Goal: Task Accomplishment & Management: Manage account settings

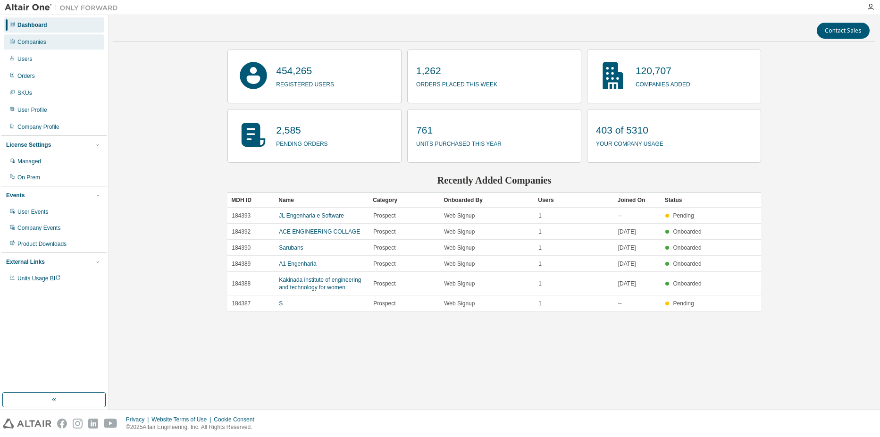
click at [62, 47] on div "Companies" at bounding box center [54, 41] width 100 height 15
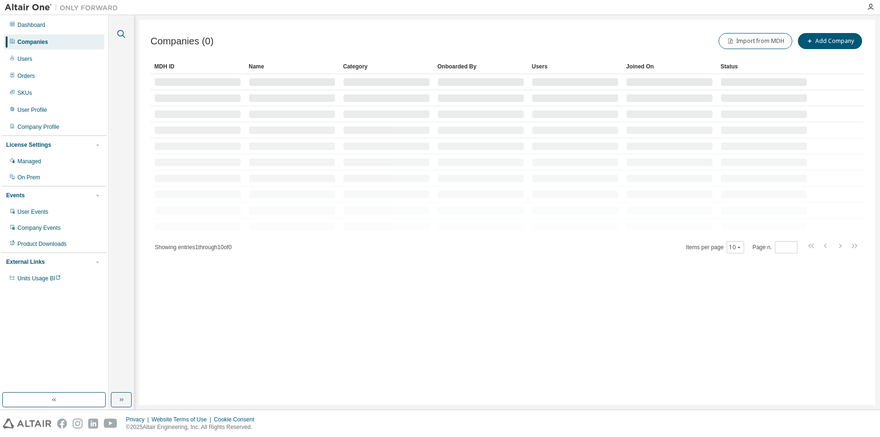
click at [121, 37] on icon "button" at bounding box center [121, 33] width 11 height 11
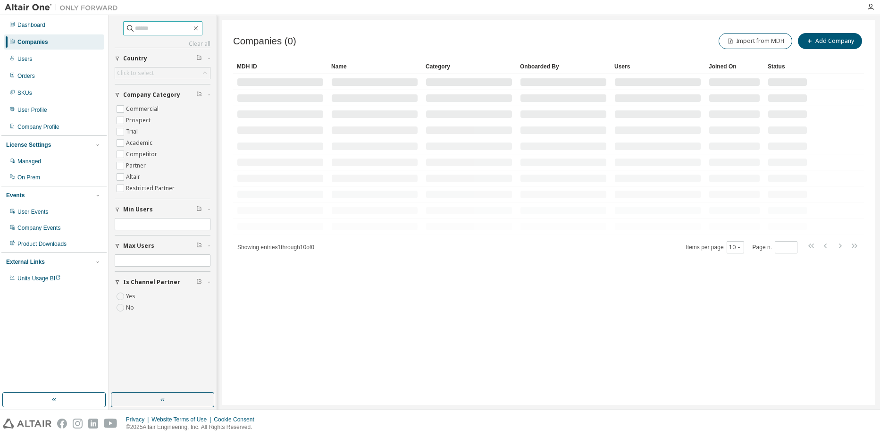
click at [176, 29] on input "text" at bounding box center [163, 28] width 57 height 9
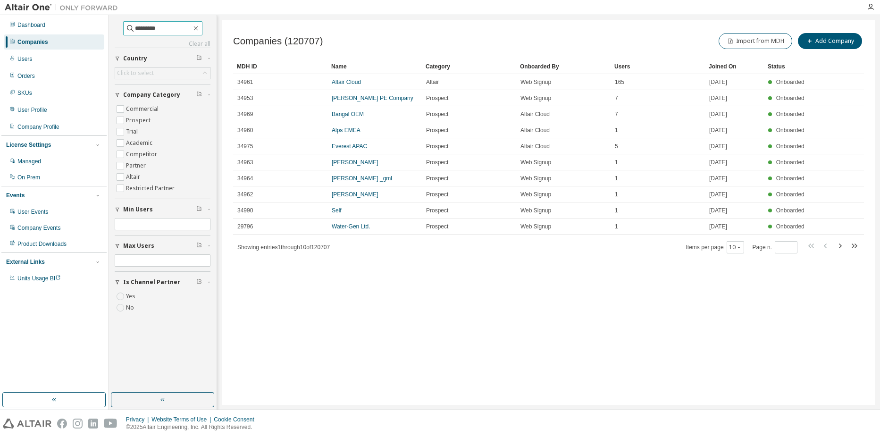
type input "*********"
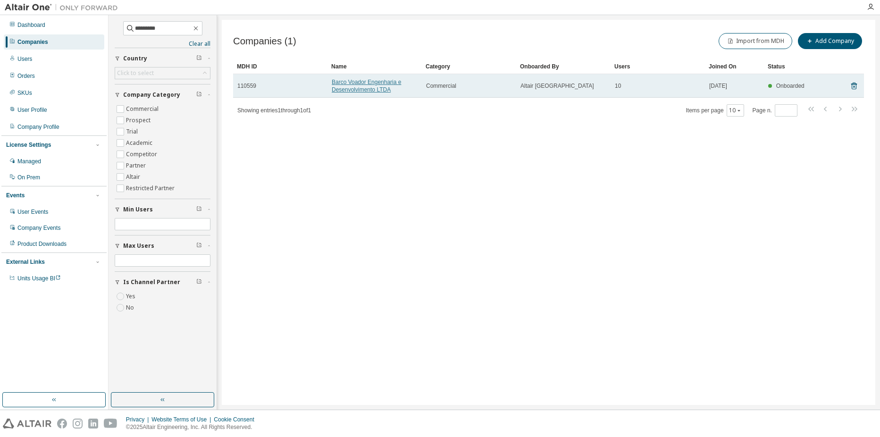
click at [371, 89] on link "Barco Voador Engenharia e Desenvolvimento LTDA" at bounding box center [366, 86] width 69 height 14
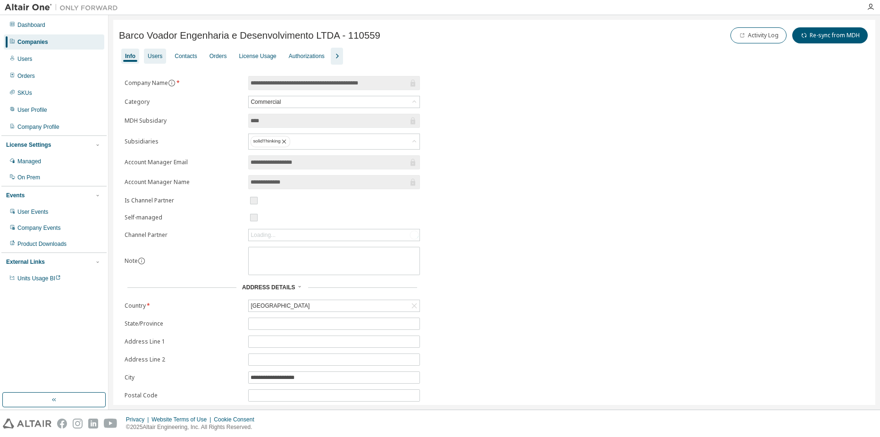
click at [164, 58] on div "Users" at bounding box center [155, 56] width 22 height 15
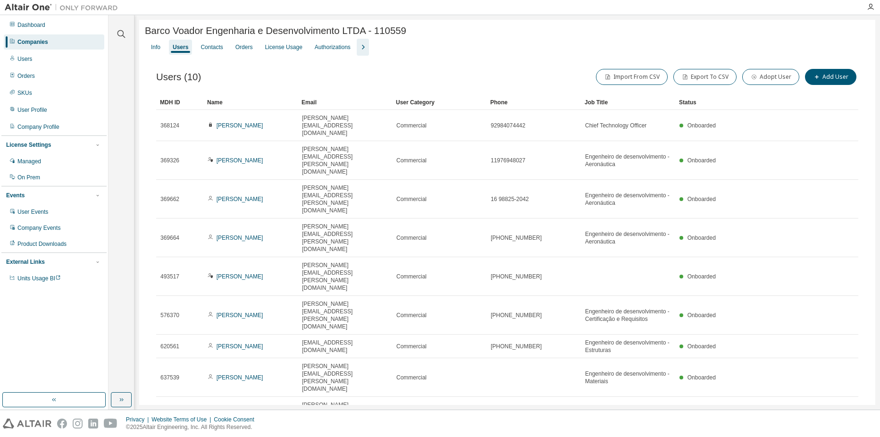
click at [759, 399] on div "100" at bounding box center [759, 403] width 75 height 11
click at [659, 80] on button "Import From CSV" at bounding box center [632, 77] width 72 height 16
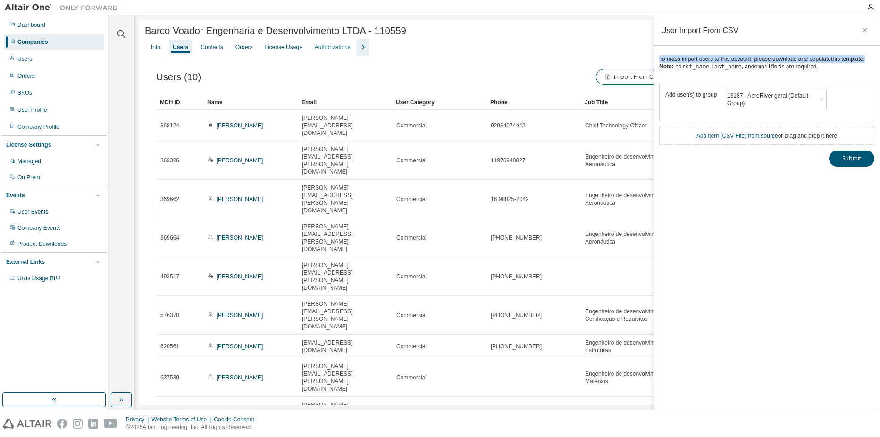
drag, startPoint x: 798, startPoint y: 33, endPoint x: 865, endPoint y: 58, distance: 71.5
click at [865, 58] on div "User Import From CSV To mass import users to this account, please download and …" at bounding box center [766, 212] width 226 height 394
copy div "To mass import users to this account, please download and populate this templat…"
click at [815, 60] on div "To mass import users to this account, please download and populate this templat…" at bounding box center [766, 66] width 215 height 23
click at [849, 58] on link "this template" at bounding box center [847, 59] width 32 height 7
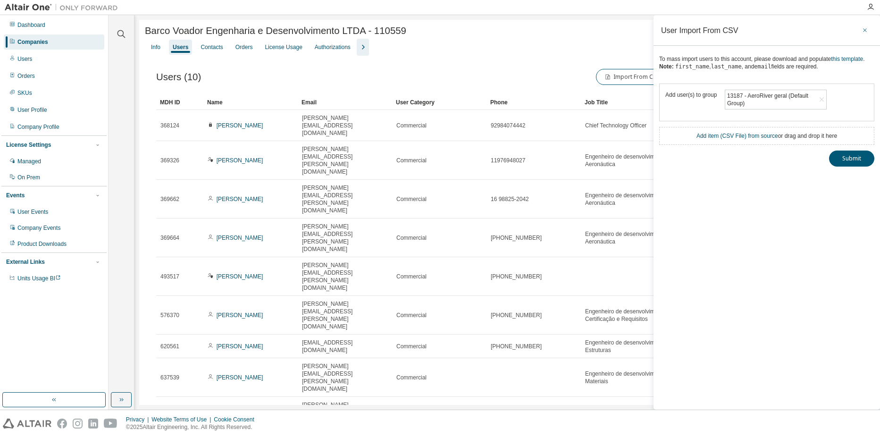
click at [867, 30] on icon "button" at bounding box center [864, 30] width 7 height 8
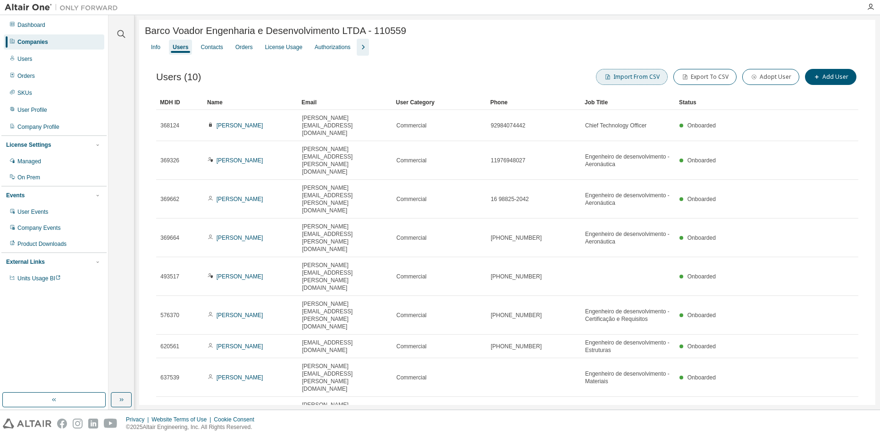
click at [652, 82] on button "Import From CSV" at bounding box center [632, 77] width 72 height 16
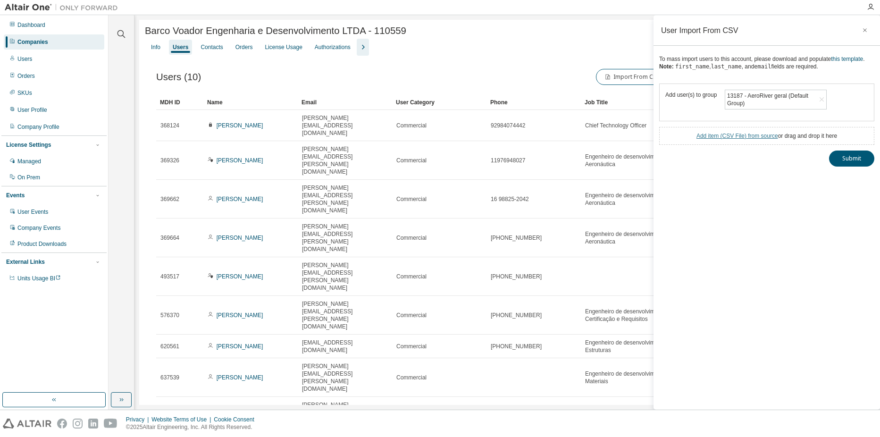
click at [746, 135] on link "Add item ( CSV File ) from source" at bounding box center [737, 136] width 82 height 7
click at [862, 30] on icon "button" at bounding box center [864, 30] width 7 height 8
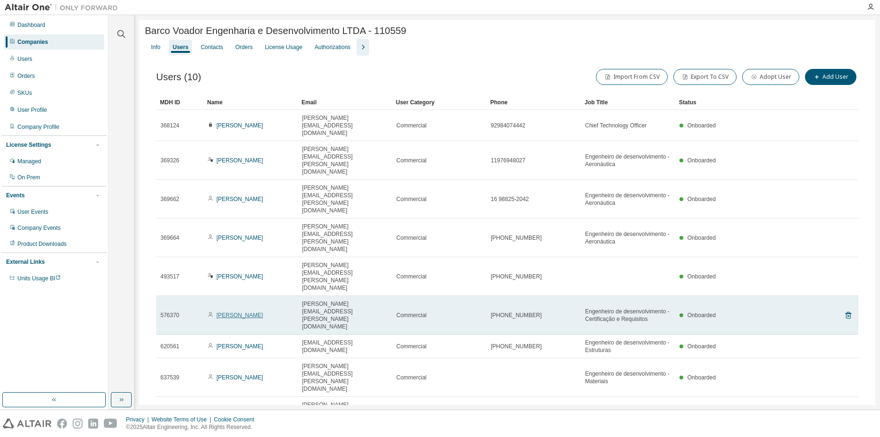
click at [226, 312] on link "[PERSON_NAME]" at bounding box center [240, 315] width 47 height 7
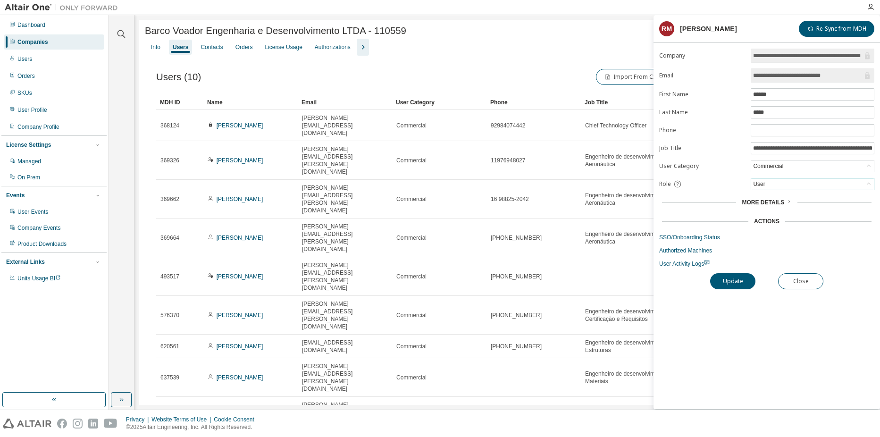
click at [795, 184] on div "User" at bounding box center [812, 183] width 123 height 11
click at [713, 199] on div "More Details" at bounding box center [766, 203] width 209 height 8
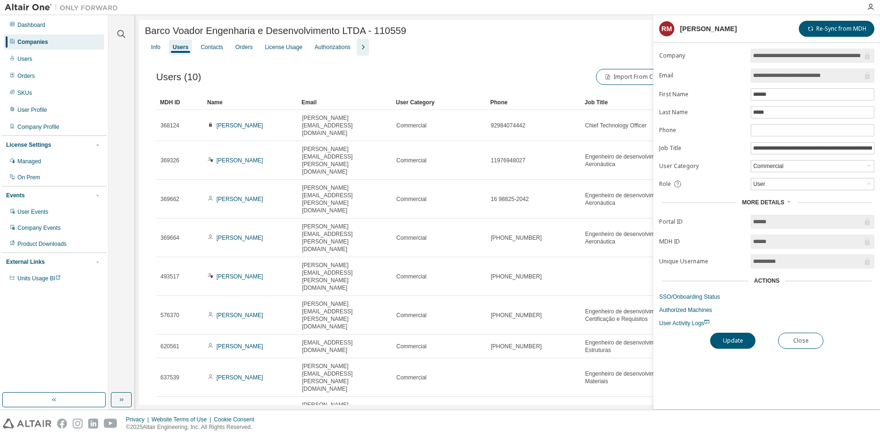
click at [731, 202] on div "More Details" at bounding box center [766, 203] width 209 height 8
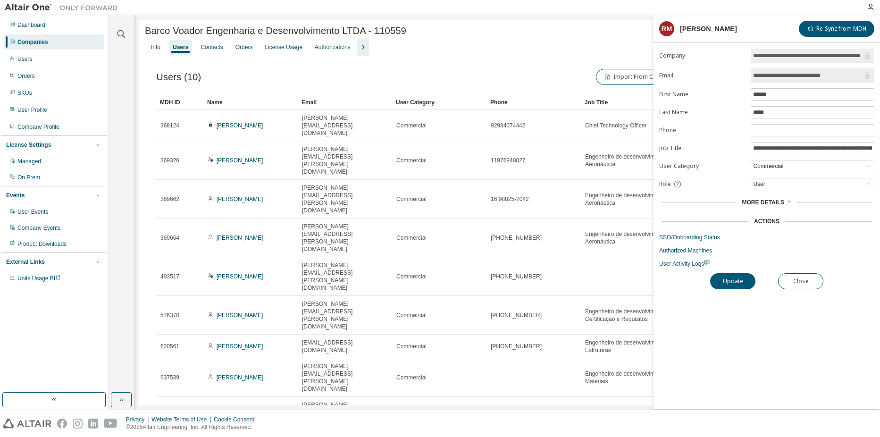
click at [791, 203] on div "More Details" at bounding box center [766, 203] width 209 height 8
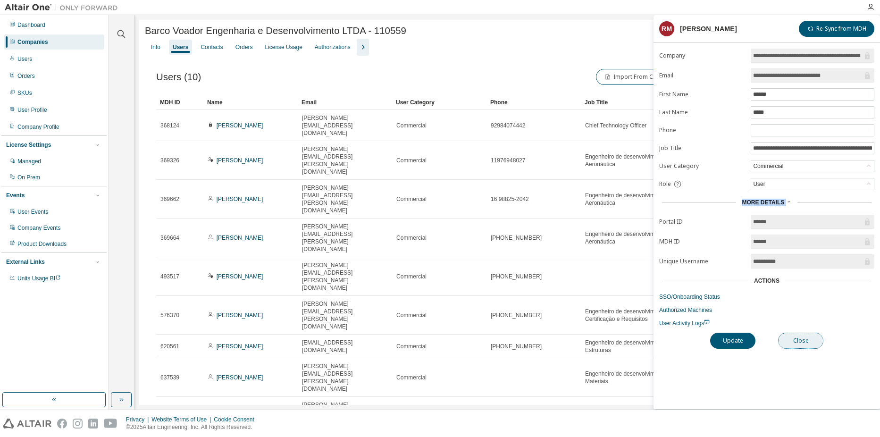
click at [794, 348] on button "Close" at bounding box center [800, 341] width 45 height 16
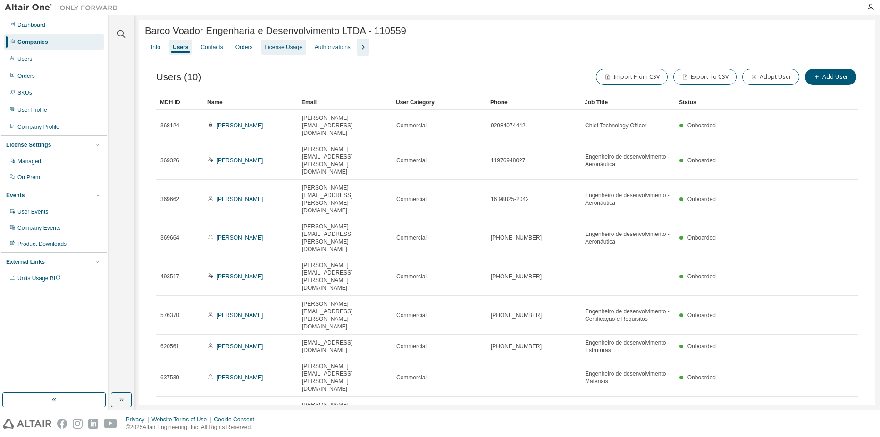
click at [287, 51] on div "License Usage" at bounding box center [283, 47] width 37 height 8
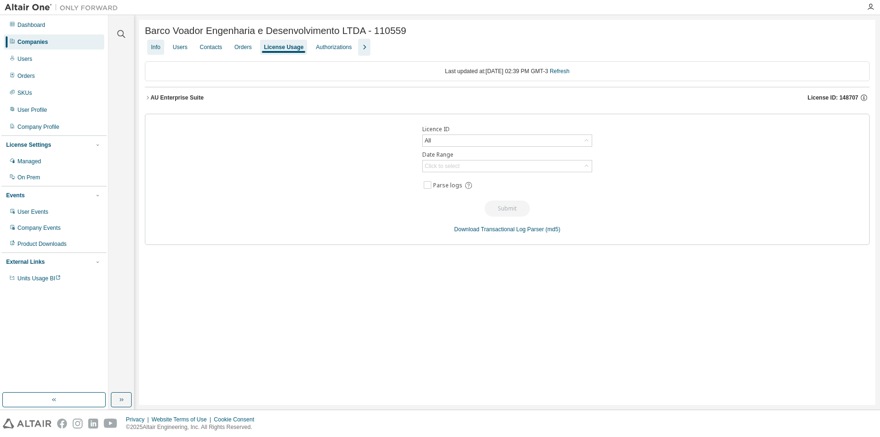
click at [159, 53] on div "Info" at bounding box center [155, 47] width 17 height 15
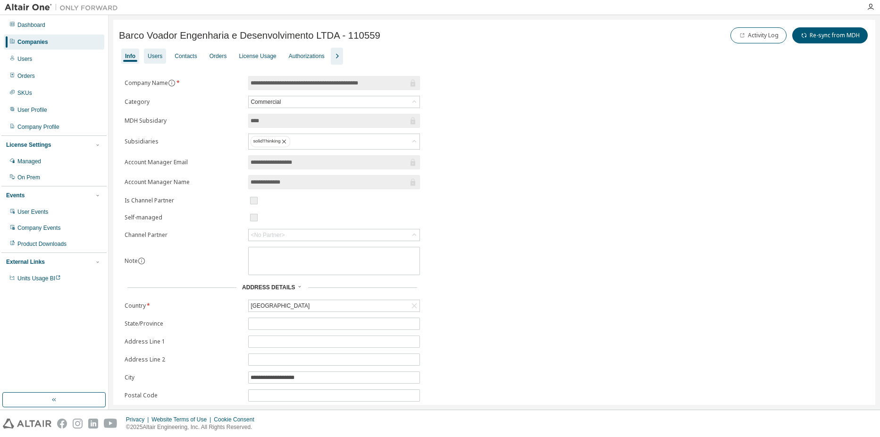
click at [149, 60] on div "Users" at bounding box center [155, 56] width 22 height 15
